Goal: Task Accomplishment & Management: Manage account settings

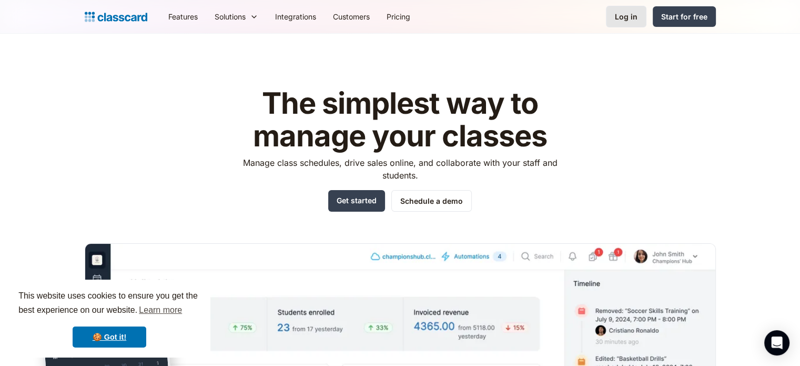
click at [637, 18] on div "Log in" at bounding box center [626, 16] width 23 height 11
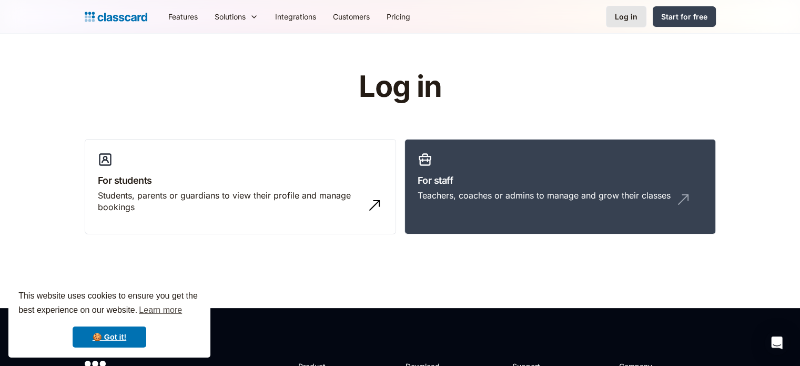
click at [628, 19] on div "Log in" at bounding box center [626, 16] width 23 height 11
click at [565, 168] on link "For staff Teachers, coaches or admins to manage and grow their classes" at bounding box center [560, 187] width 311 height 96
